Goal: Task Accomplishment & Management: Use online tool/utility

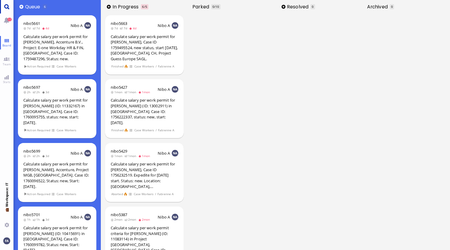
click at [4, 7] on link "Main menu" at bounding box center [6, 6] width 13 height 13
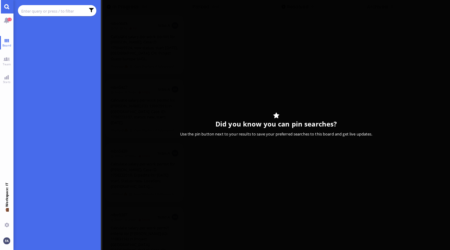
click at [38, 8] on input "text" at bounding box center [53, 11] width 64 height 7
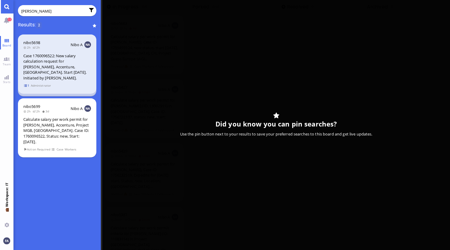
type input "[PERSON_NAME]"
click at [28, 84] on span "1" at bounding box center [27, 85] width 6 height 5
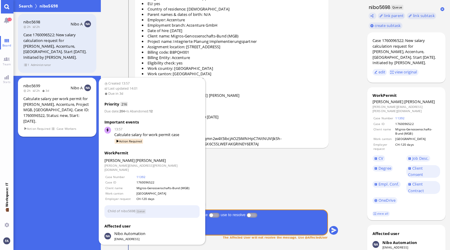
click at [51, 116] on div "Calculate salary per work permit for [PERSON_NAME], Accenture, Project MGB, [GE…" at bounding box center [57, 110] width 68 height 28
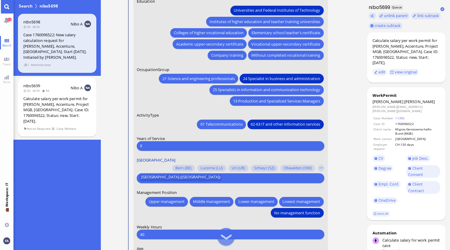
scroll to position [-90, 0]
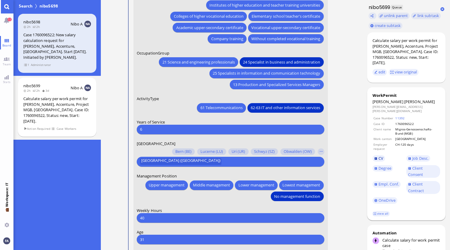
click at [381, 155] on span "CV" at bounding box center [381, 157] width 5 height 5
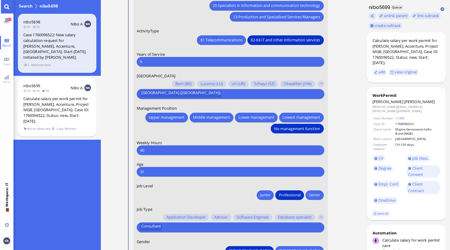
scroll to position [-30, 0]
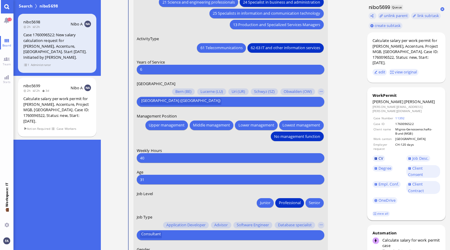
click at [376, 155] on link "CV" at bounding box center [379, 158] width 13 height 7
click at [383, 211] on link "view all" at bounding box center [381, 213] width 17 height 5
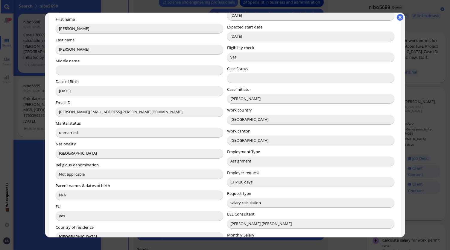
scroll to position [60, 0]
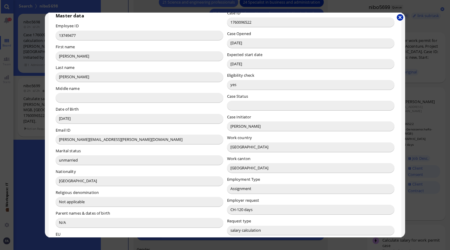
click at [400, 18] on button "button" at bounding box center [400, 17] width 7 height 7
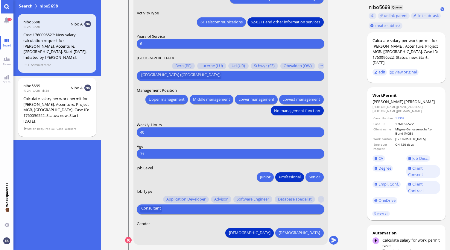
scroll to position [0, 0]
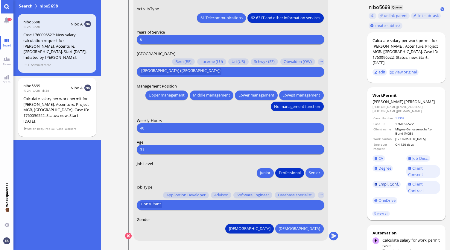
click at [394, 181] on span "Empl. Conf." at bounding box center [389, 183] width 20 height 5
click at [237, 221] on label "Gender" at bounding box center [231, 219] width 188 height 5
drag, startPoint x: 312, startPoint y: 225, endPoint x: 311, endPoint y: 228, distance: 3.1
click at [311, 228] on button "[DEMOGRAPHIC_DATA]" at bounding box center [300, 229] width 48 height 10
click at [271, 229] on span "[DEMOGRAPHIC_DATA]" at bounding box center [250, 228] width 42 height 6
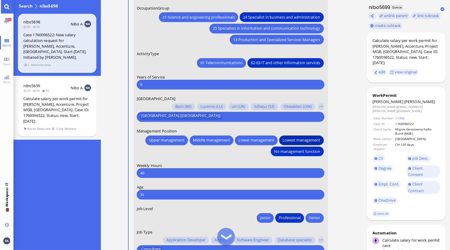
scroll to position [-30, 0]
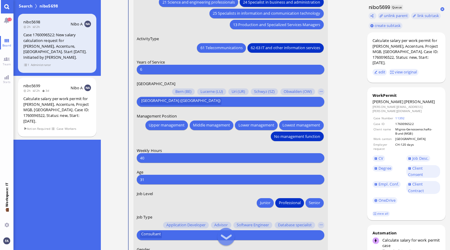
click at [176, 68] on input "6" at bounding box center [230, 69] width 181 height 6
click at [193, 113] on form "Date of Birth [DEMOGRAPHIC_DATA] [DEMOGRAPHIC_DATA] Mo [DEMOGRAPHIC_DATA] Tu [D…" at bounding box center [231, 38] width 195 height 464
click at [189, 194] on label "Job Level" at bounding box center [231, 193] width 188 height 5
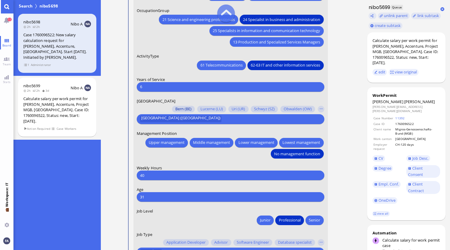
scroll to position [-60, 0]
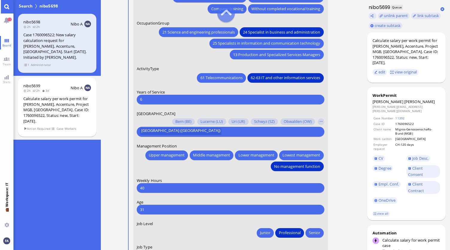
click at [170, 100] on input "6" at bounding box center [230, 99] width 181 height 6
type input "7"
click at [165, 98] on input "7" at bounding box center [230, 99] width 181 height 6
click at [178, 97] on input "7" at bounding box center [230, 99] width 181 height 6
type input "6"
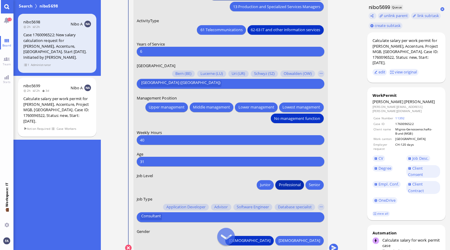
scroll to position [0, 0]
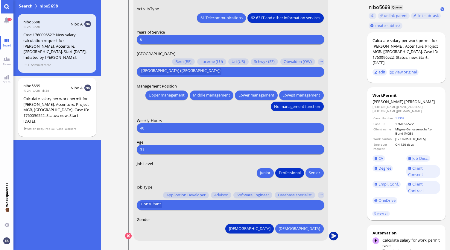
click at [336, 238] on button "submit" at bounding box center [333, 236] width 9 height 9
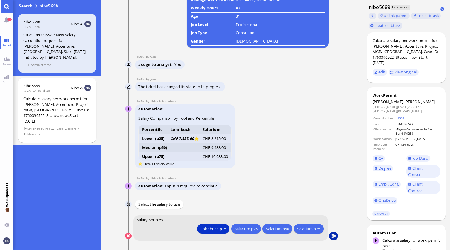
click at [332, 234] on button "submit" at bounding box center [333, 236] width 9 height 9
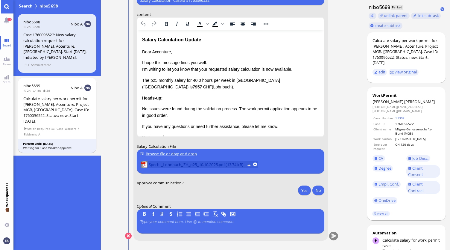
click at [232, 163] on span "Specht_Lohnbuch_ZH_p25_10.10.2025.pdf (13.74 kB)" at bounding box center [197, 164] width 96 height 7
click at [170, 150] on uploader "Browse file or drag and drop Specht_Lohnbuch_ZH_p25_10.10.2025.pdf (13.74 kB)" at bounding box center [231, 161] width 188 height 25
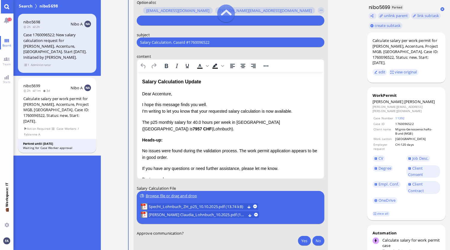
scroll to position [-60, 0]
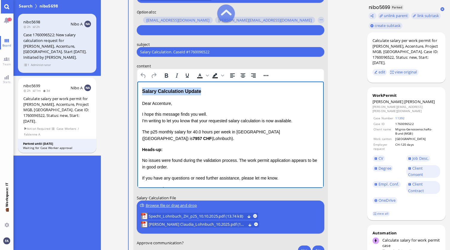
drag, startPoint x: 210, startPoint y: 93, endPoint x: 140, endPoint y: 93, distance: 70.1
click at [140, 93] on html "Salary Calculation Update Dear Accenture, I hope this message finds you well. I…" at bounding box center [230, 152] width 187 height 143
click at [384, 211] on link "view all" at bounding box center [381, 213] width 17 height 5
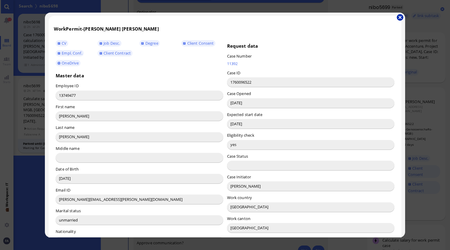
click at [400, 17] on button "button" at bounding box center [400, 17] width 7 height 7
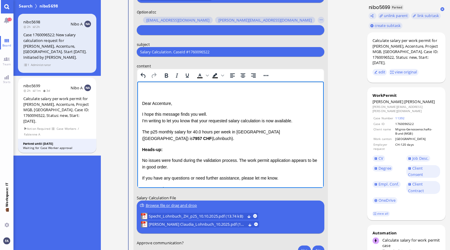
click at [174, 106] on p "Dear Accenture," at bounding box center [230, 103] width 177 height 7
click at [210, 122] on p "I hope this message finds you well. I'm writing to let you know that your reque…" at bounding box center [230, 117] width 177 height 13
drag, startPoint x: 297, startPoint y: 123, endPoint x: 261, endPoint y: 124, distance: 36.0
click at [261, 124] on p "I hope this message finds you well. I'm writing to let you know that the reques…" at bounding box center [230, 117] width 177 height 13
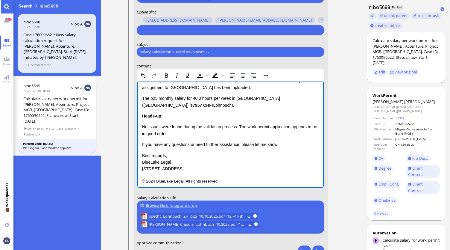
scroll to position [43, 0]
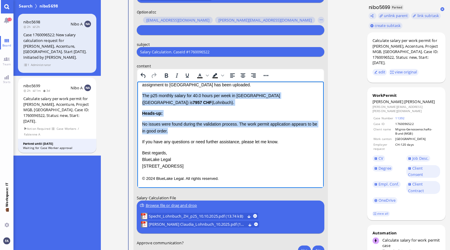
drag, startPoint x: 191, startPoint y: 131, endPoint x: 136, endPoint y: 96, distance: 65.7
click at [137, 96] on html "Dear [PERSON_NAME], I hope this message finds you well. I'm writing to let you …" at bounding box center [230, 113] width 187 height 149
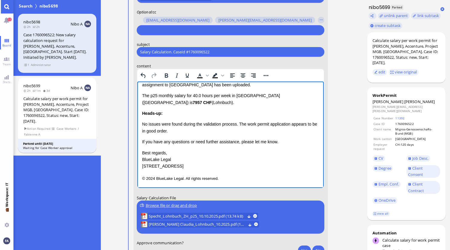
scroll to position [0, 0]
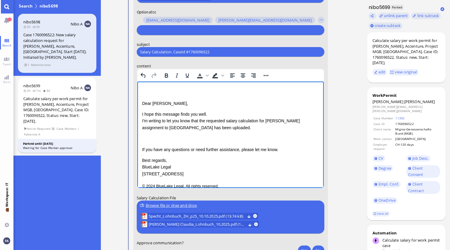
click at [158, 143] on div "Dear [PERSON_NAME], I hope this message finds you well. I'm writing to let you …" at bounding box center [230, 138] width 177 height 77
click at [154, 141] on p "Rich Text Area. Press ALT-0 for help." at bounding box center [230, 138] width 177 height 7
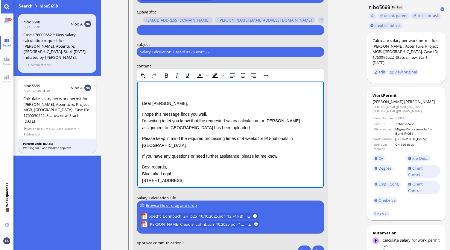
click at [223, 144] on div "Dear [PERSON_NAME], I hope this message finds you well. I'm writing to let you …" at bounding box center [230, 142] width 177 height 84
click at [202, 153] on p "If you have any questions or need further assistance, please let me know." at bounding box center [230, 156] width 177 height 7
click at [247, 153] on p "If you have any questions or need further assistance, please let me know." at bounding box center [230, 156] width 177 height 7
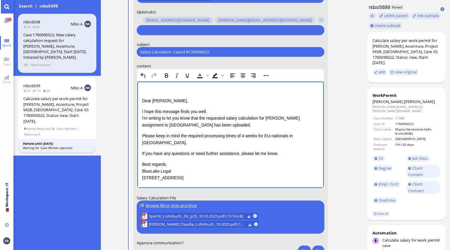
scroll to position [7, 0]
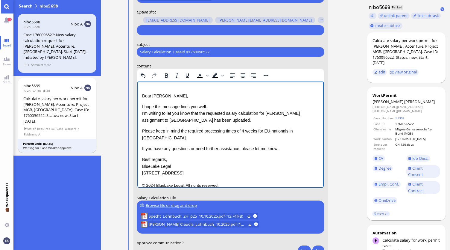
click at [282, 145] on p "If you have any questions or need further assistance, please let me know." at bounding box center [230, 148] width 177 height 7
drag, startPoint x: 183, startPoint y: 168, endPoint x: 131, endPoint y: 154, distance: 53.7
click at [137, 154] on html "Dear [PERSON_NAME], I hope this message finds you well. I'm writing to let you …" at bounding box center [230, 134] width 187 height 121
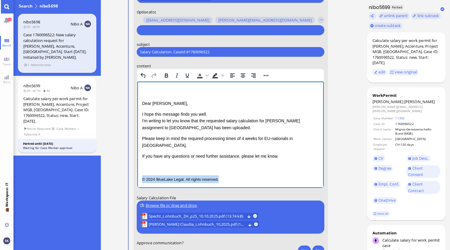
drag, startPoint x: 222, startPoint y: 170, endPoint x: 106, endPoint y: 170, distance: 116.2
click at [137, 170] on html "Dear [PERSON_NAME], I hope this message finds you well. I'm writing to let you …" at bounding box center [230, 134] width 187 height 107
click at [184, 127] on p "I hope this message finds you well. I'm writing to let you know that the reques…" at bounding box center [230, 121] width 177 height 20
click at [199, 128] on p "I hope this message finds you well. I'm writing to let you know that the reques…" at bounding box center [230, 121] width 177 height 20
click at [159, 145] on div "Dear [PERSON_NAME], I hope this message finds you well. I'm writing to let you …" at bounding box center [230, 130] width 177 height 60
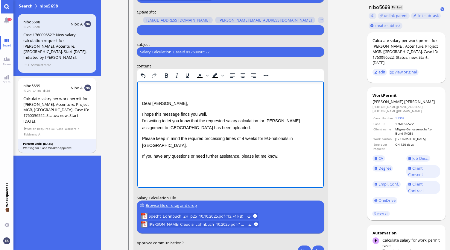
click at [229, 143] on div "Dear [PERSON_NAME], I hope this message finds you well. I'm writing to let you …" at bounding box center [230, 130] width 177 height 60
click at [223, 153] on p "If you have any questions or need further assistance, please let me know." at bounding box center [230, 156] width 177 height 7
click at [256, 153] on p "If you have any questions or need further assistance, please let me know." at bounding box center [230, 156] width 177 height 7
click at [289, 145] on div "Dear [PERSON_NAME], I hope this message finds you well. I'm writing to let you …" at bounding box center [230, 130] width 177 height 60
drag, startPoint x: 291, startPoint y: 134, endPoint x: 296, endPoint y: 134, distance: 4.8
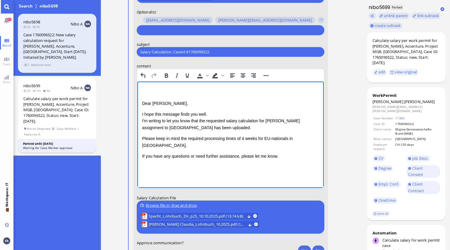
click at [291, 134] on div "Dear [PERSON_NAME], I hope this message finds you well. I'm writing to let you …" at bounding box center [230, 130] width 177 height 60
click at [303, 138] on p "Please keep in mind the required processing times of 4 weeks for EU-nationals i…" at bounding box center [230, 141] width 177 height 13
click at [259, 155] on div "Dear [PERSON_NAME], I hope this message finds you well. I'm writing to let you …" at bounding box center [230, 129] width 177 height 84
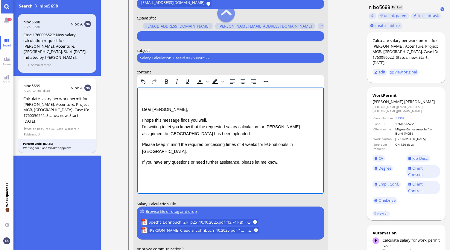
scroll to position [-120, 0]
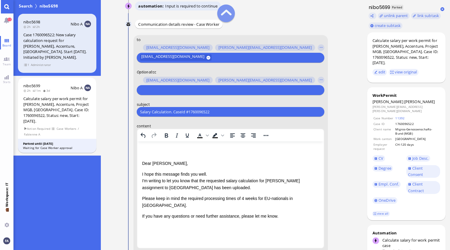
click at [166, 92] on input "text" at bounding box center [230, 90] width 180 height 6
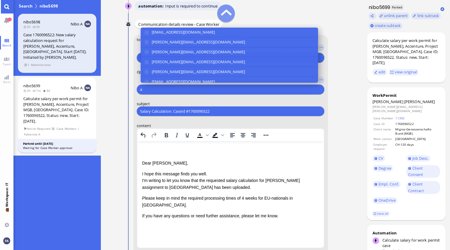
type input "a"
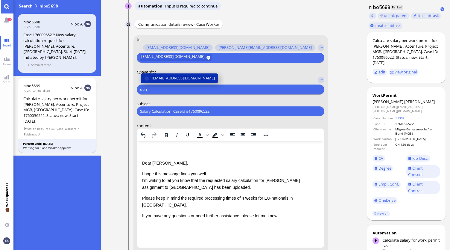
type input "den"
click at [178, 75] on span "[EMAIL_ADDRESS][DOMAIN_NAME]" at bounding box center [183, 78] width 63 height 6
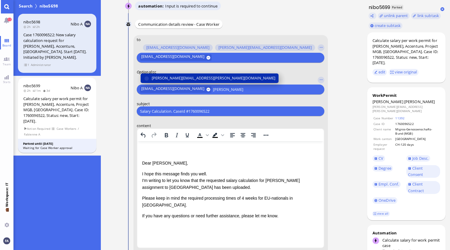
type input "[PERSON_NAME]"
click at [178, 75] on span "[PERSON_NAME][EMAIL_ADDRESS][PERSON_NAME][DOMAIN_NAME]" at bounding box center [214, 78] width 124 height 6
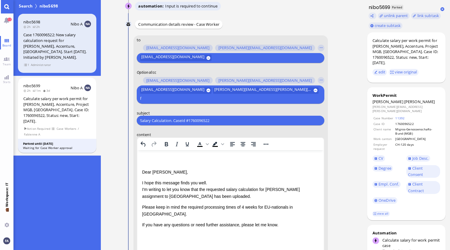
scroll to position [-127, 0]
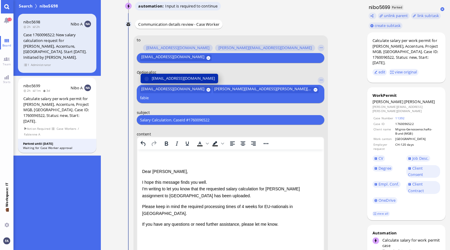
type input "fabie"
click at [178, 75] on span "[EMAIL_ADDRESS][DOMAIN_NAME]" at bounding box center [183, 78] width 63 height 6
type input "[PERSON_NAME]"
click at [178, 75] on span "[PERSON_NAME][EMAIL_ADDRESS][DOMAIN_NAME]" at bounding box center [198, 78] width 93 height 6
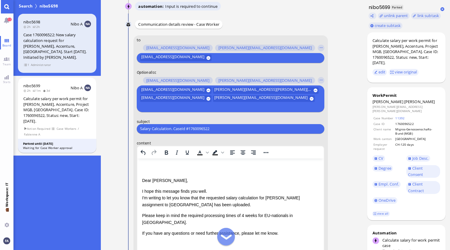
scroll to position [0, 0]
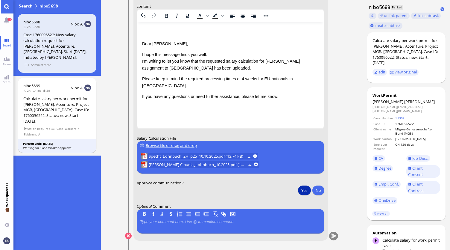
click at [302, 191] on button "Yes" at bounding box center [304, 190] width 13 height 10
click at [336, 233] on button "submit" at bounding box center [333, 236] width 9 height 9
